Goal: Navigation & Orientation: Find specific page/section

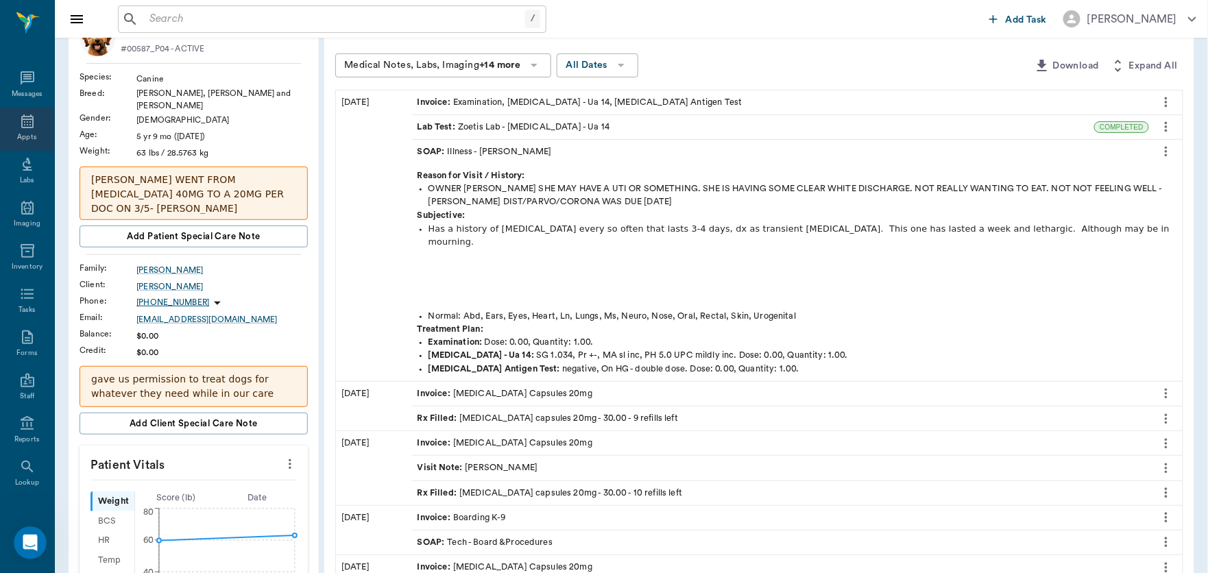
click at [23, 123] on icon at bounding box center [27, 121] width 16 height 16
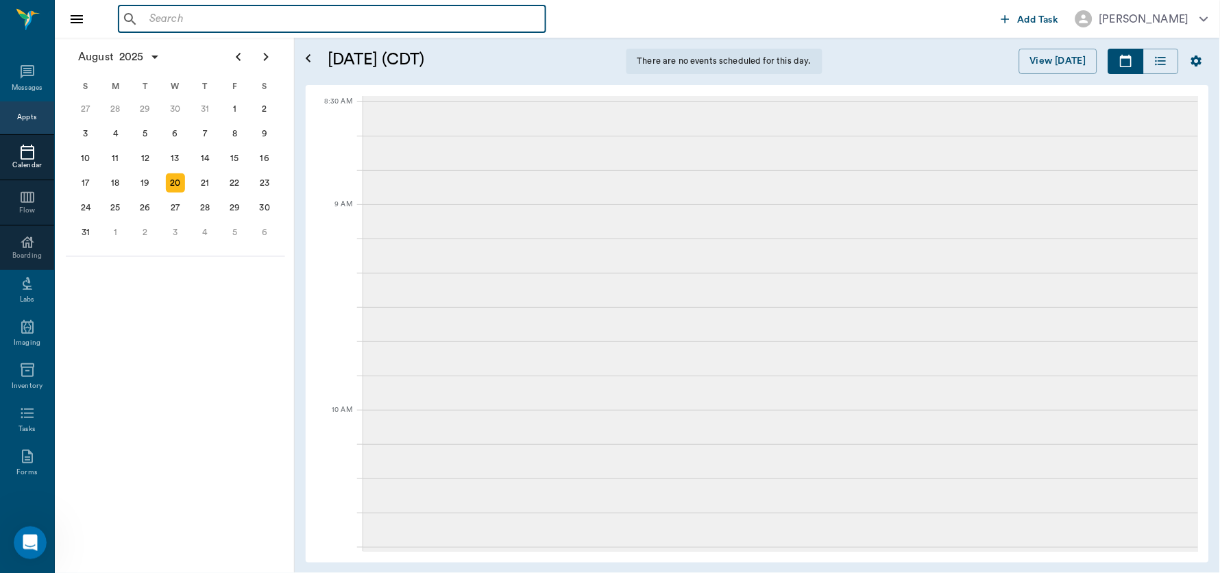
click at [254, 11] on input "text" at bounding box center [342, 19] width 396 height 19
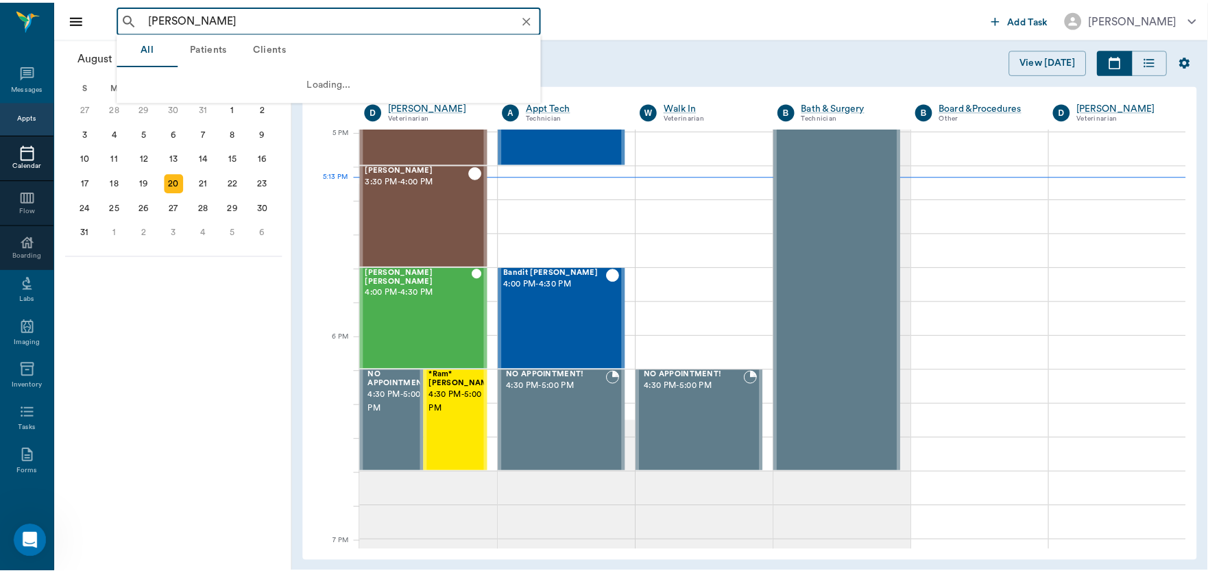
scroll to position [1853, 0]
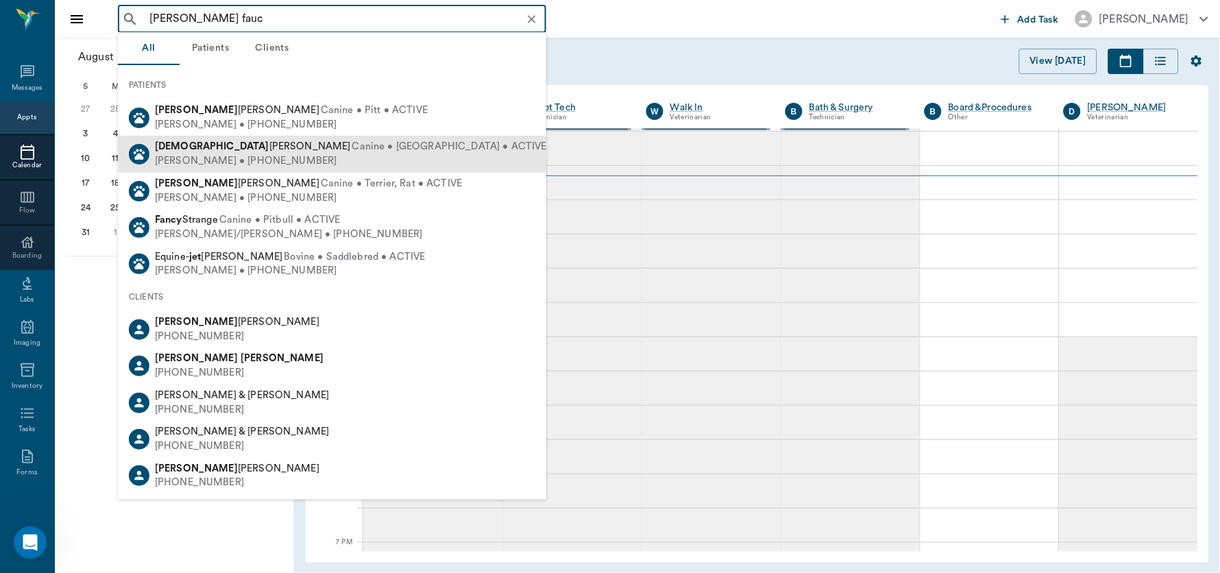
click at [238, 154] on div "[PERSON_NAME] • [PHONE_NUMBER]" at bounding box center [351, 161] width 392 height 14
type input "[PERSON_NAME] fauc"
